Goal: Find specific page/section: Find specific page/section

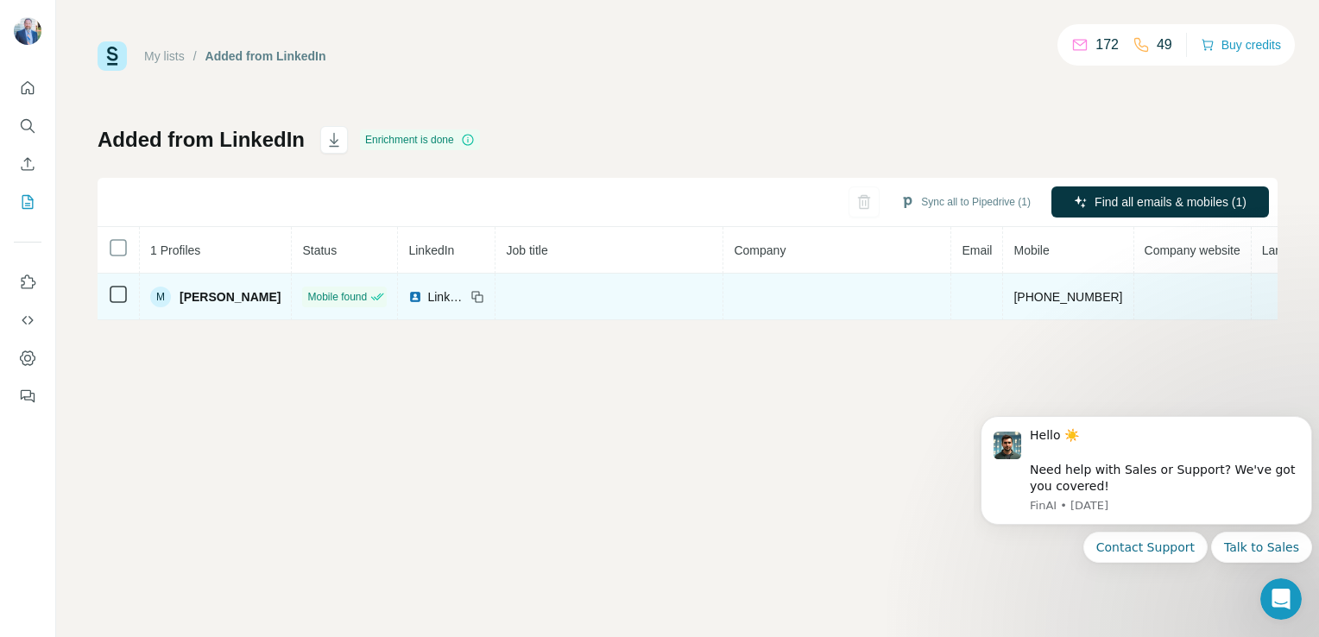
scroll to position [0, 67]
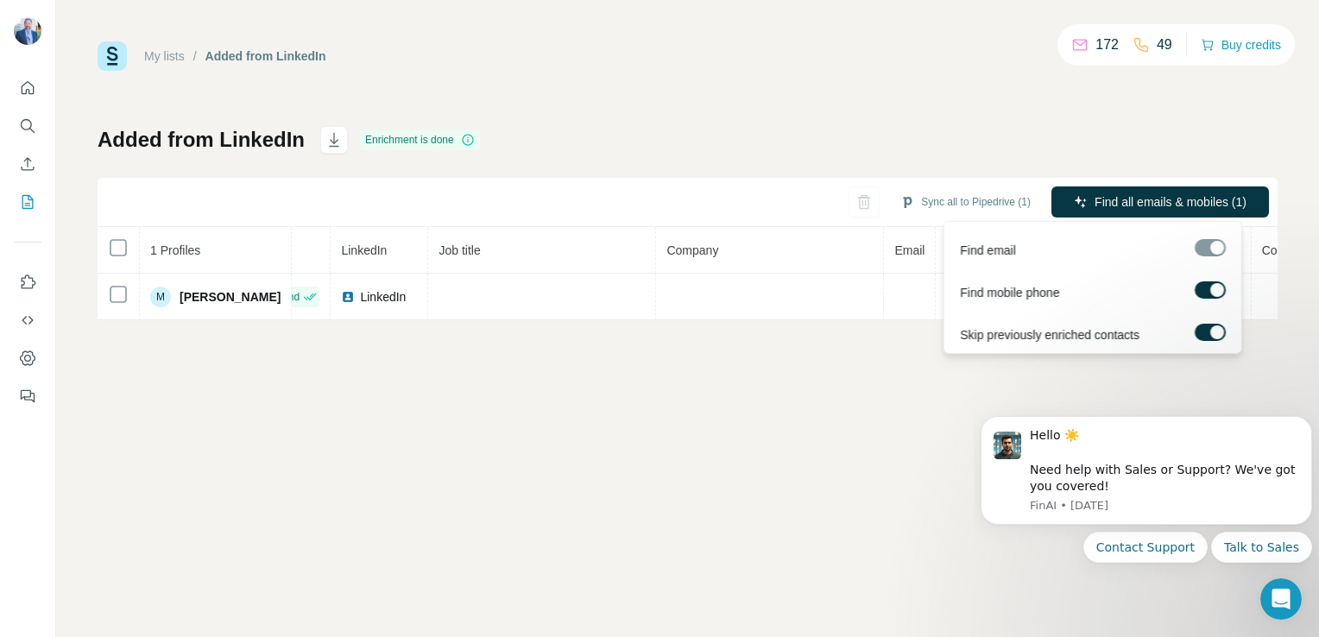
click at [1213, 249] on div at bounding box center [1210, 247] width 31 height 17
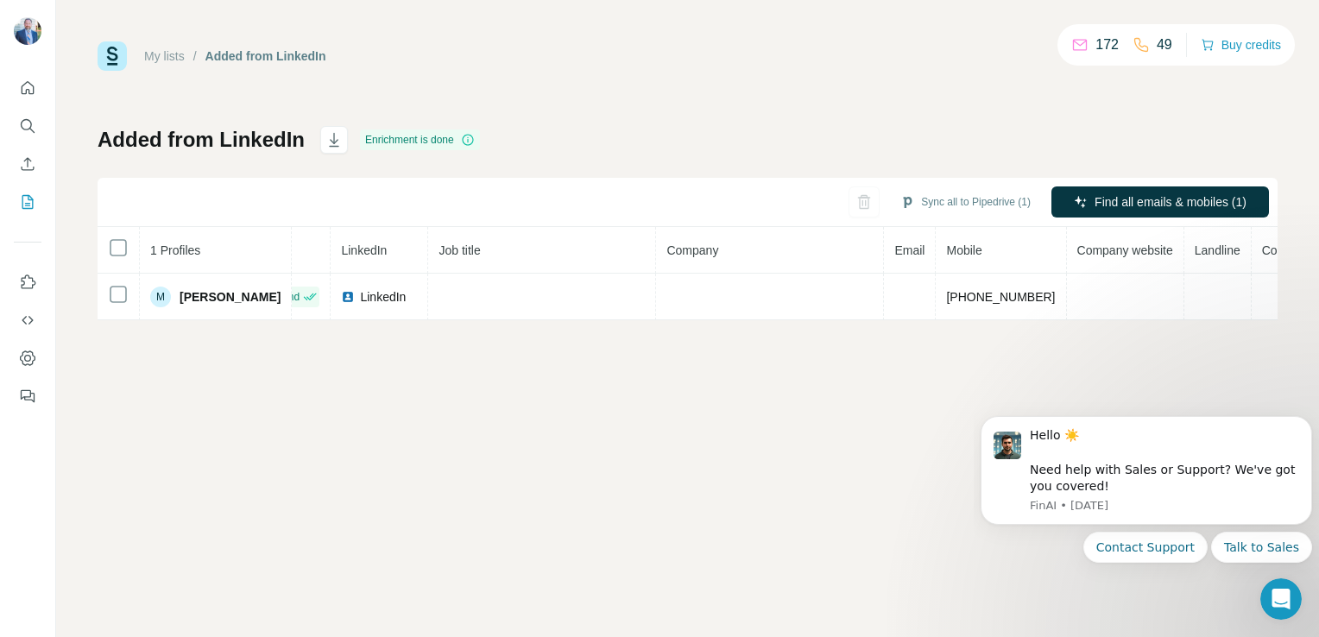
click at [725, 450] on div "My lists / Added from LinkedIn 172 49 Buy credits Added from LinkedIn Enrichmen…" at bounding box center [687, 318] width 1263 height 637
click at [567, 397] on div "My lists / Added from LinkedIn 172 49 Buy credits Added from LinkedIn Enrichmen…" at bounding box center [687, 318] width 1263 height 637
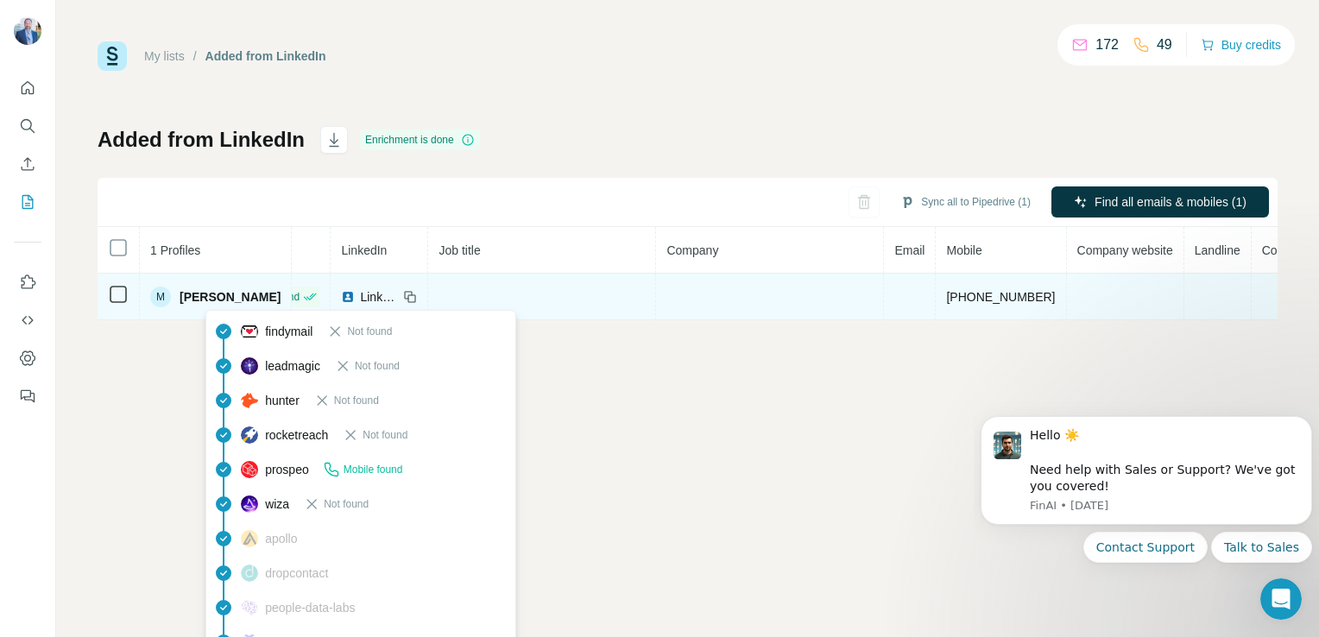
scroll to position [0, 0]
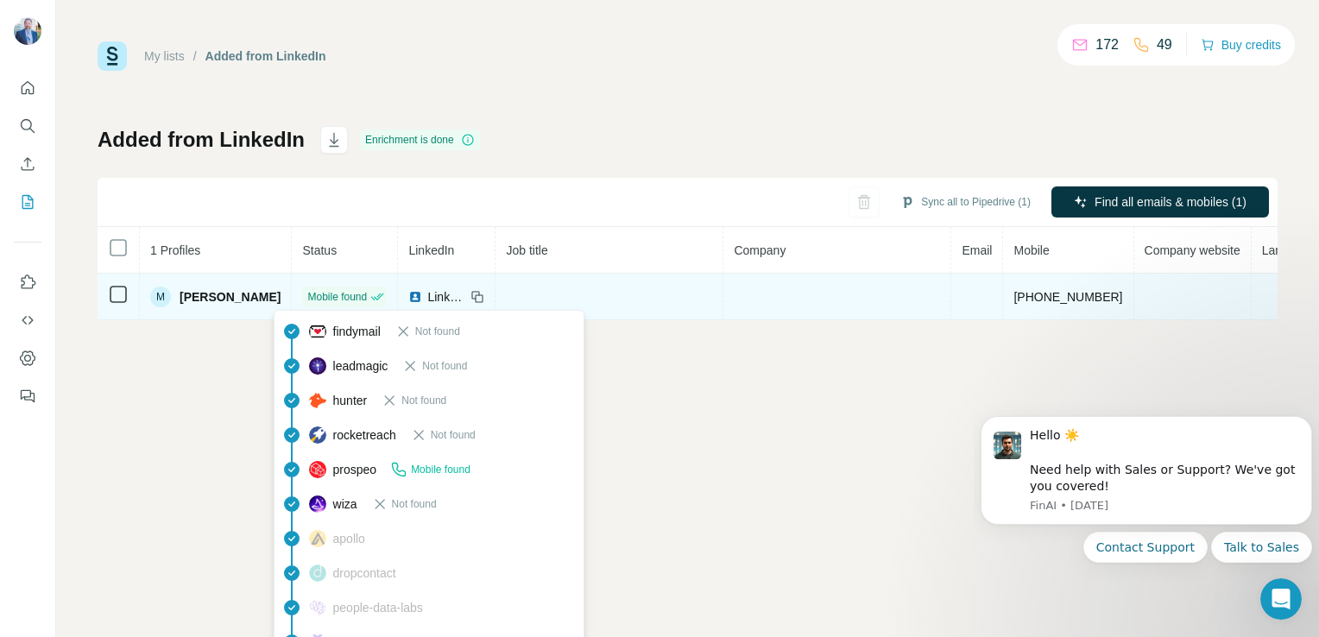
click at [318, 289] on span "Mobile found" at bounding box center [337, 297] width 60 height 16
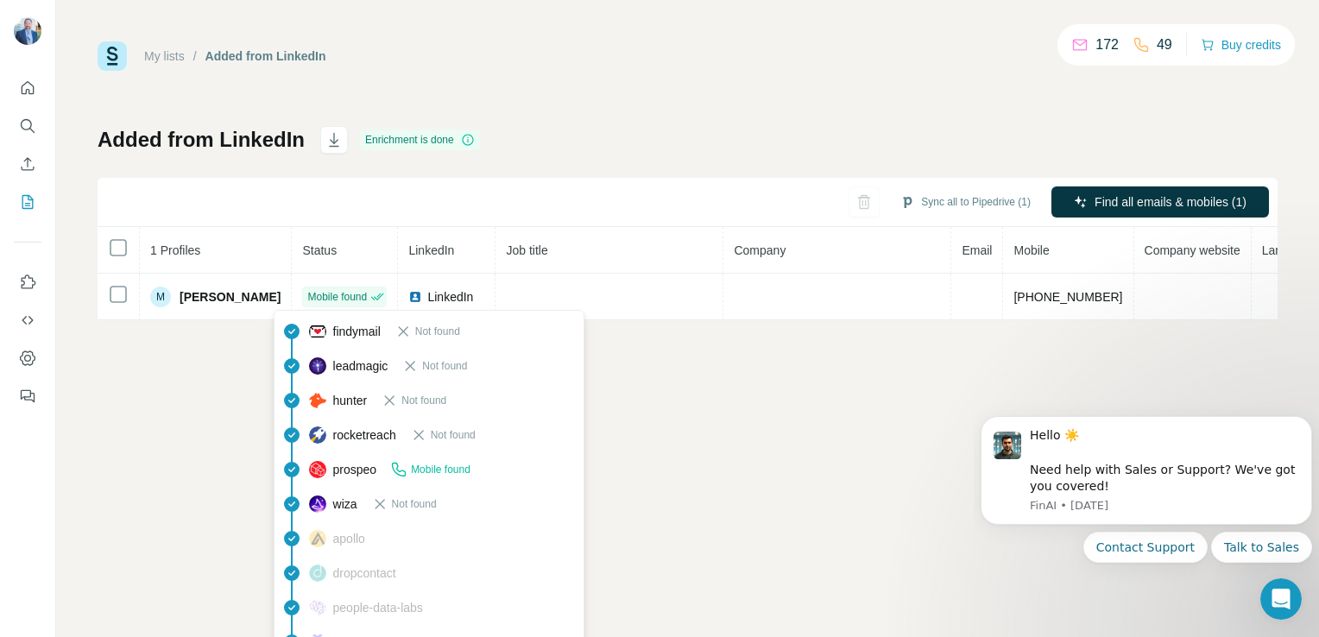
click at [431, 471] on span "Mobile found" at bounding box center [441, 470] width 60 height 16
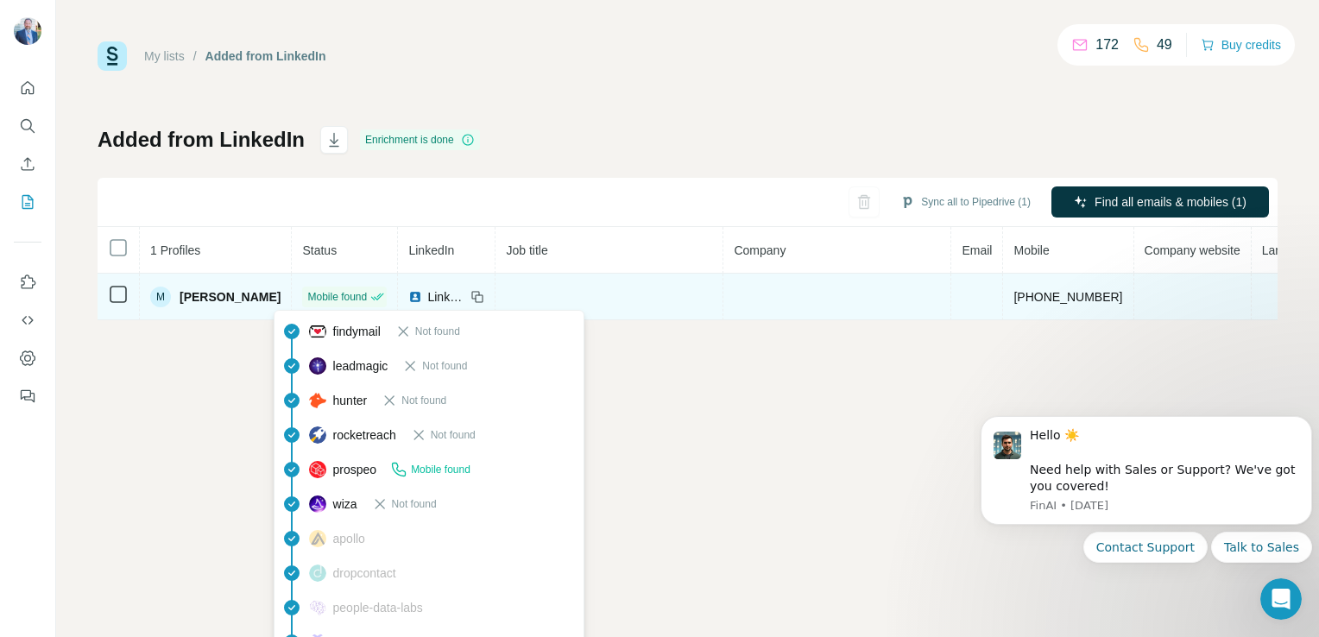
click at [314, 302] on span "Mobile found" at bounding box center [337, 297] width 60 height 16
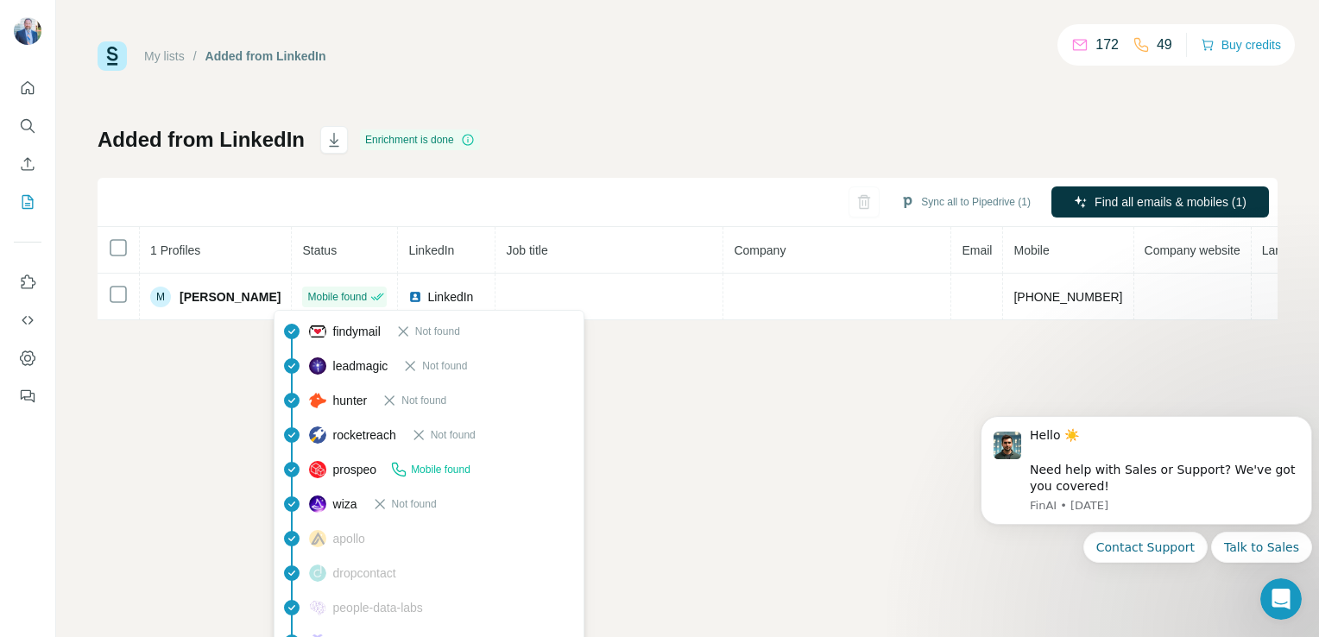
click at [331, 479] on div "prospeo Mobile found" at bounding box center [429, 469] width 302 height 35
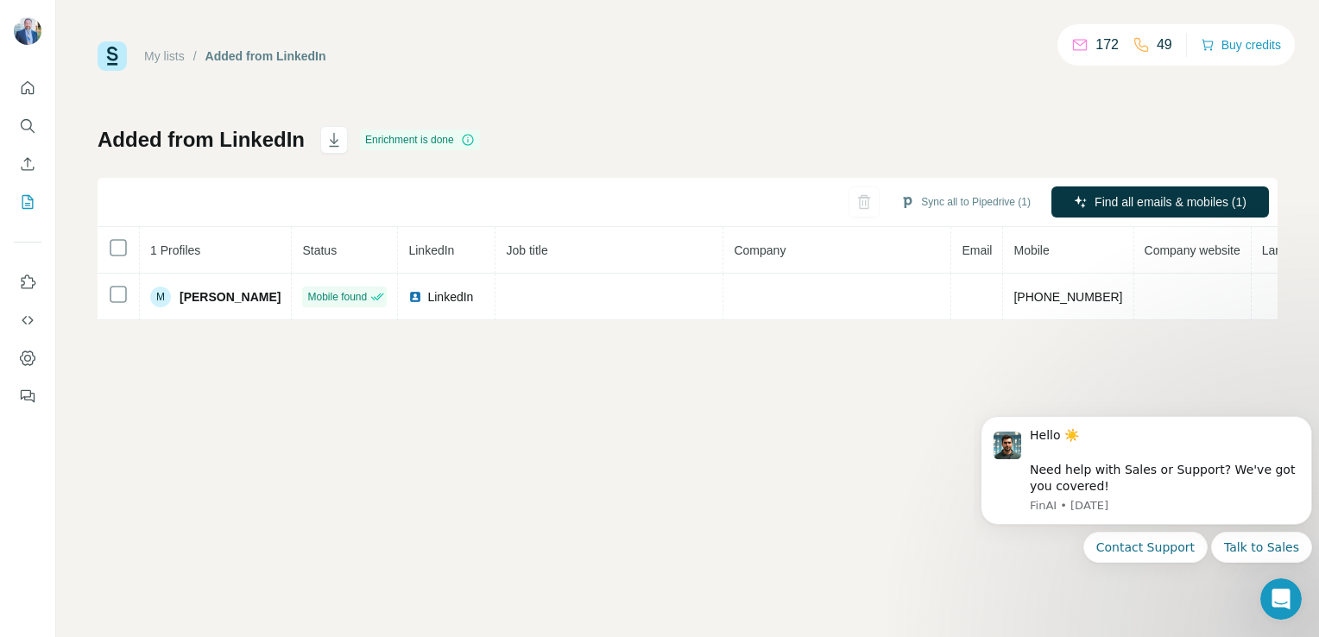
click at [1157, 50] on p "49" at bounding box center [1165, 45] width 16 height 21
click at [1159, 47] on p "49" at bounding box center [1165, 45] width 16 height 21
click at [1134, 47] on icon at bounding box center [1141, 45] width 14 height 14
click at [628, 463] on div "My lists / Added from LinkedIn 172 49 Buy credits Added from LinkedIn Enrichmen…" at bounding box center [687, 318] width 1263 height 637
